Goal: Information Seeking & Learning: Check status

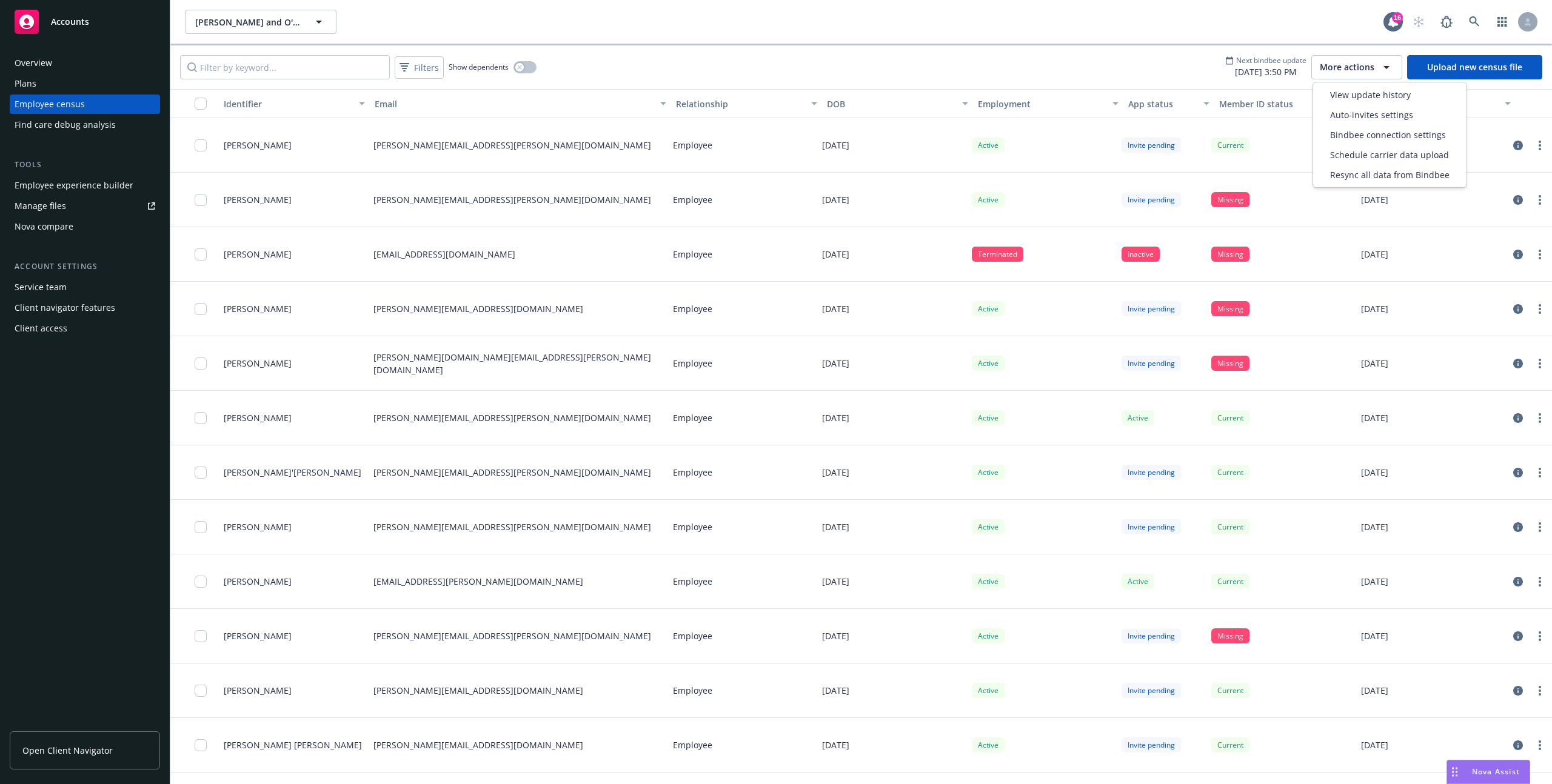
click at [1336, 56] on button "More actions" at bounding box center [1357, 67] width 91 height 24
click at [1343, 90] on span "View update history" at bounding box center [1370, 95] width 80 height 12
